Goal: Information Seeking & Learning: Learn about a topic

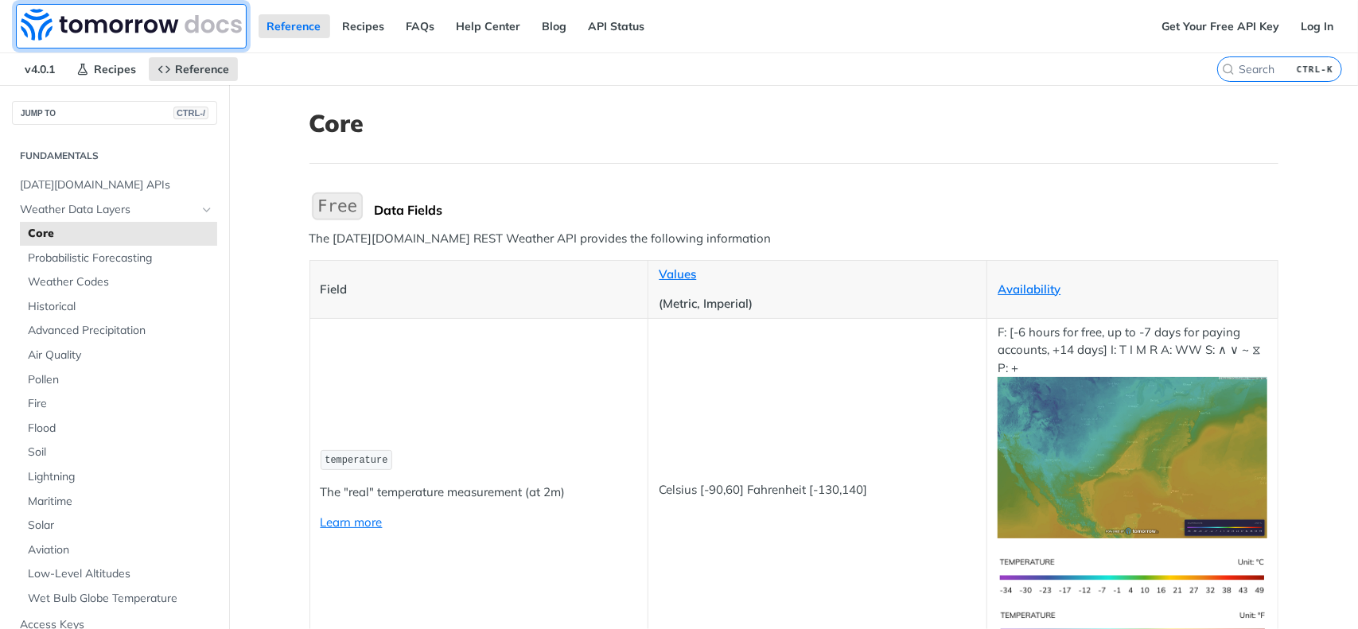
click at [191, 31] on img at bounding box center [131, 25] width 221 height 32
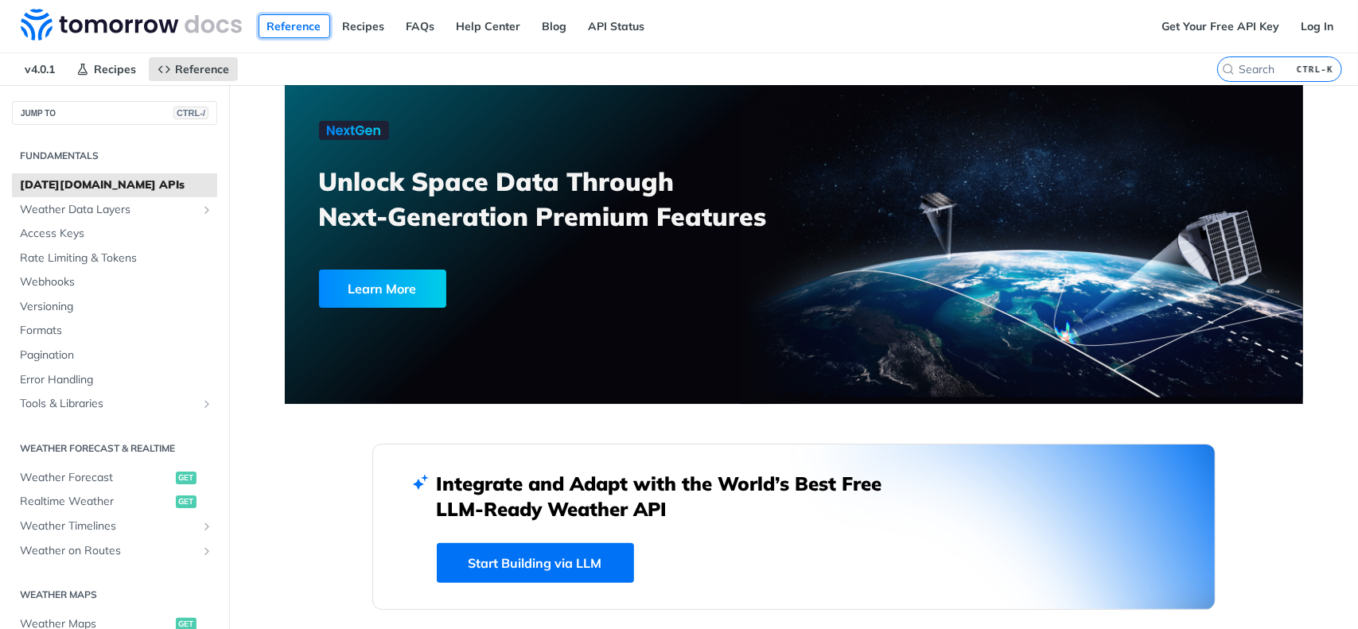
click at [304, 27] on link "Reference" at bounding box center [295, 26] width 72 height 24
click at [110, 191] on span "[DATE][DOMAIN_NAME] APIs" at bounding box center [116, 185] width 193 height 16
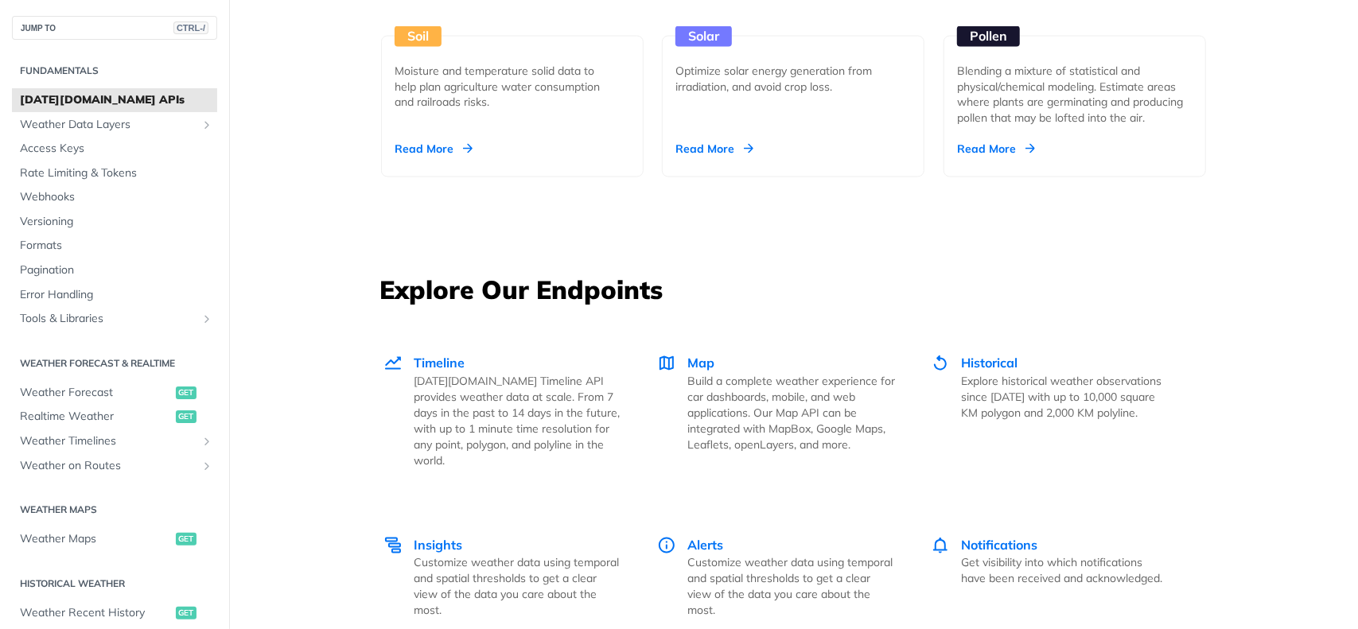
scroll to position [1989, 0]
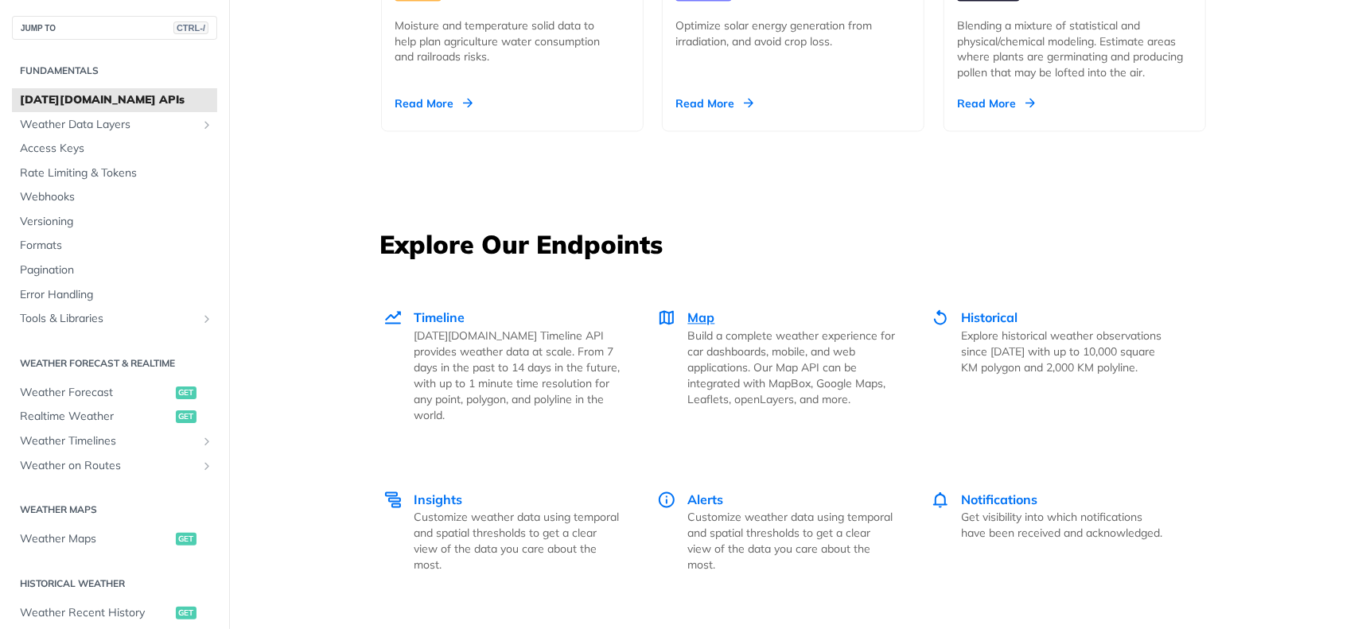
click at [705, 322] on span "Map" at bounding box center [701, 318] width 27 height 16
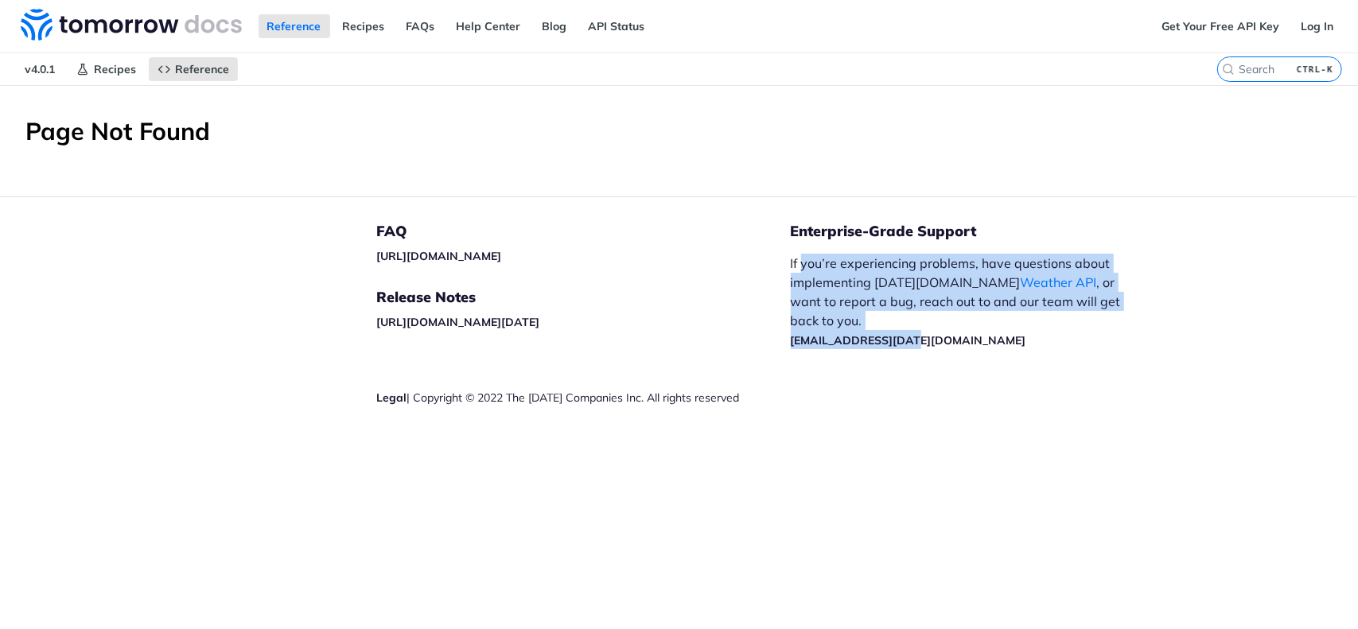
drag, startPoint x: 800, startPoint y: 255, endPoint x: 1051, endPoint y: 312, distance: 256.9
click at [1051, 312] on p "If you’re experiencing problems, have questions about implementing Tomorrow.io …" at bounding box center [964, 301] width 347 height 95
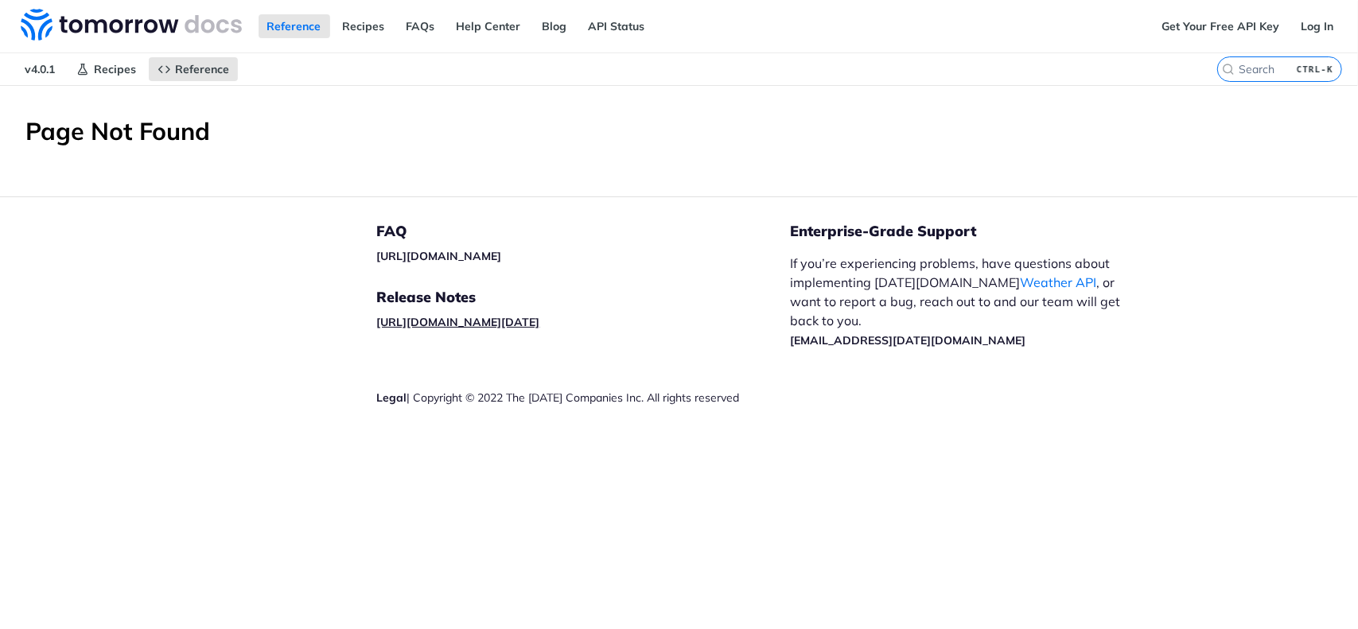
click at [434, 317] on link "[URL][DOMAIN_NAME][DATE]" at bounding box center [458, 322] width 163 height 14
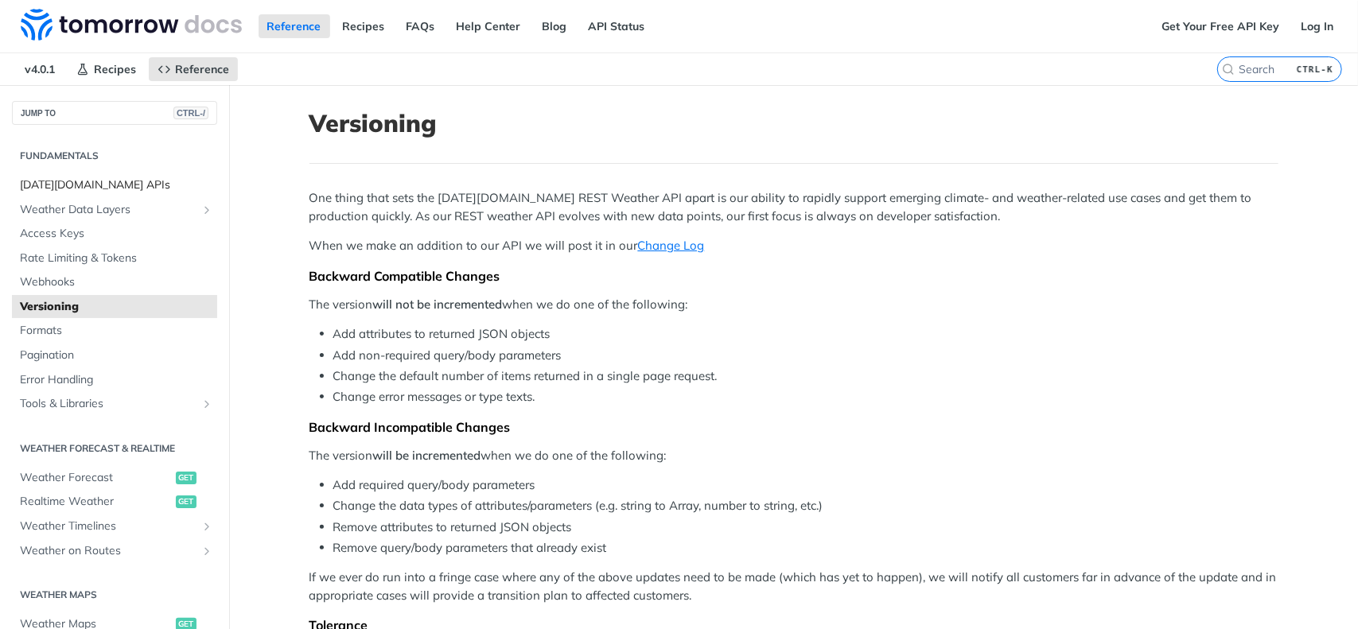
click at [97, 186] on span "[DATE][DOMAIN_NAME] APIs" at bounding box center [116, 185] width 193 height 16
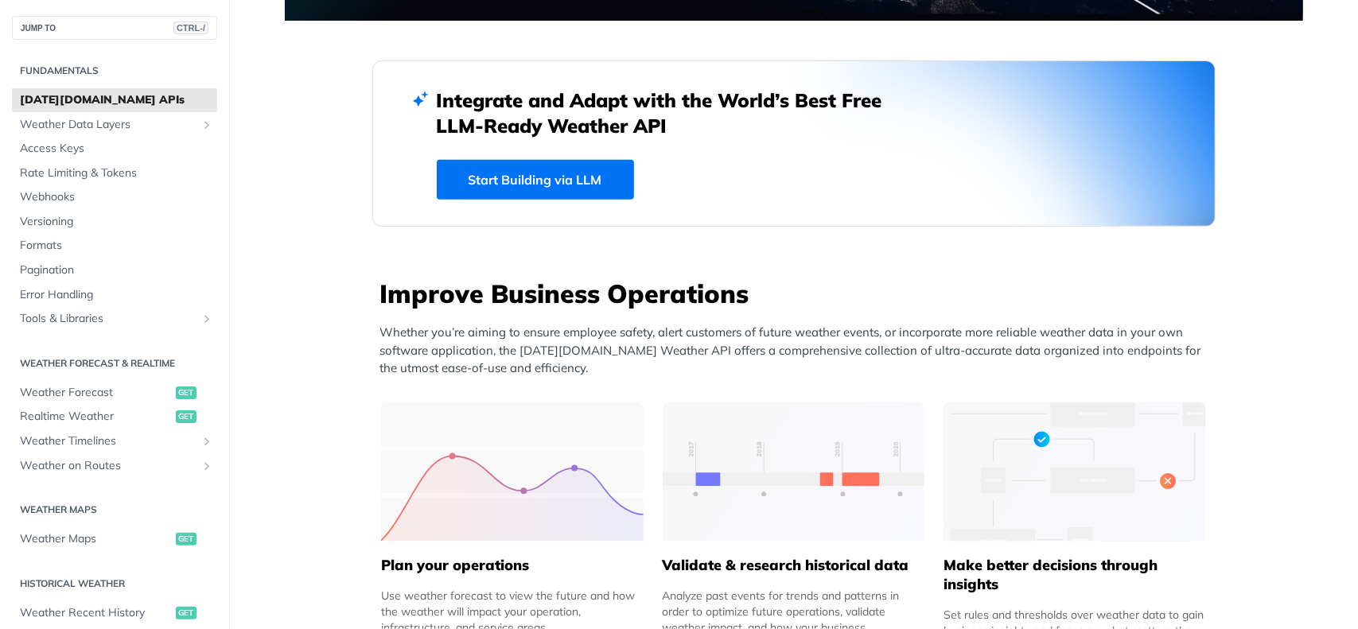
scroll to position [398, 0]
